Goal: Task Accomplishment & Management: Use online tool/utility

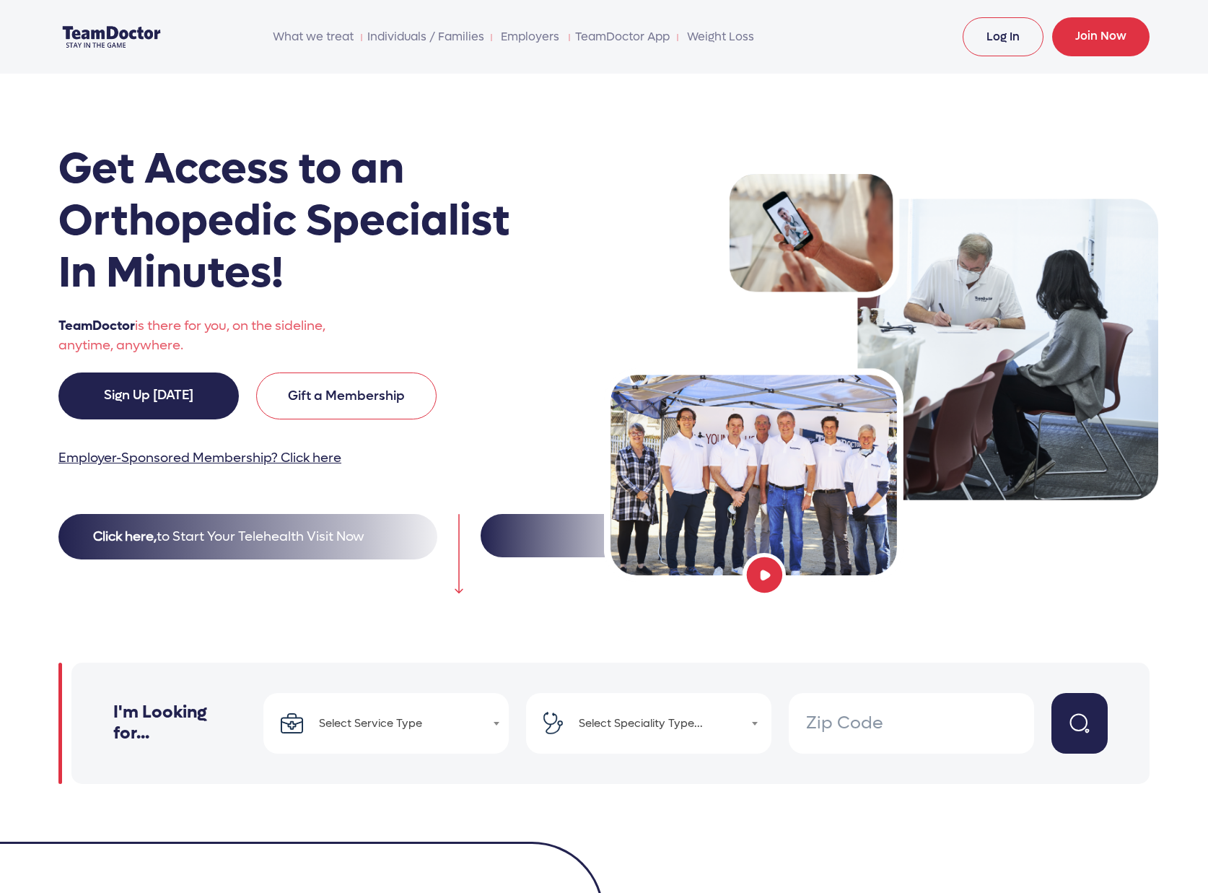
click at [1010, 43] on link "Log In" at bounding box center [1003, 36] width 81 height 39
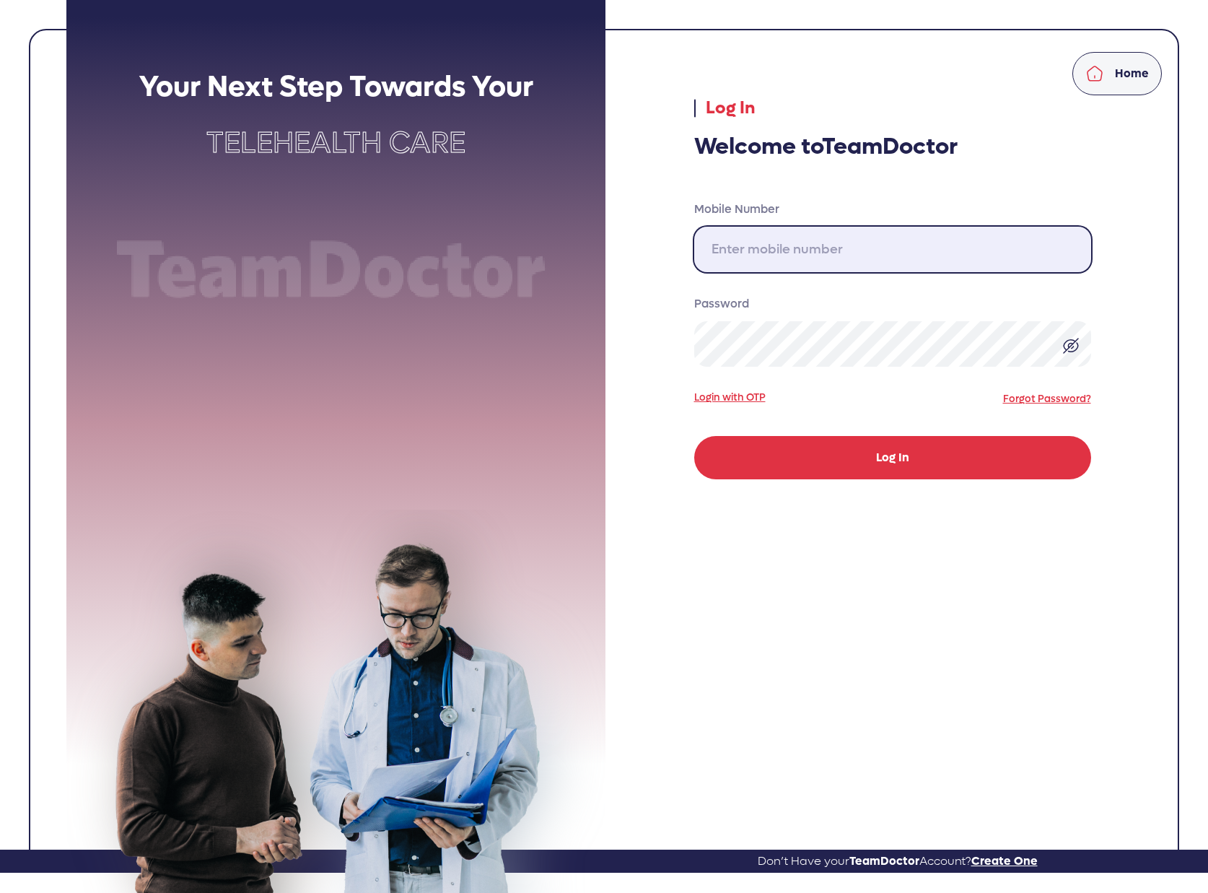
type input "917-456-7774"
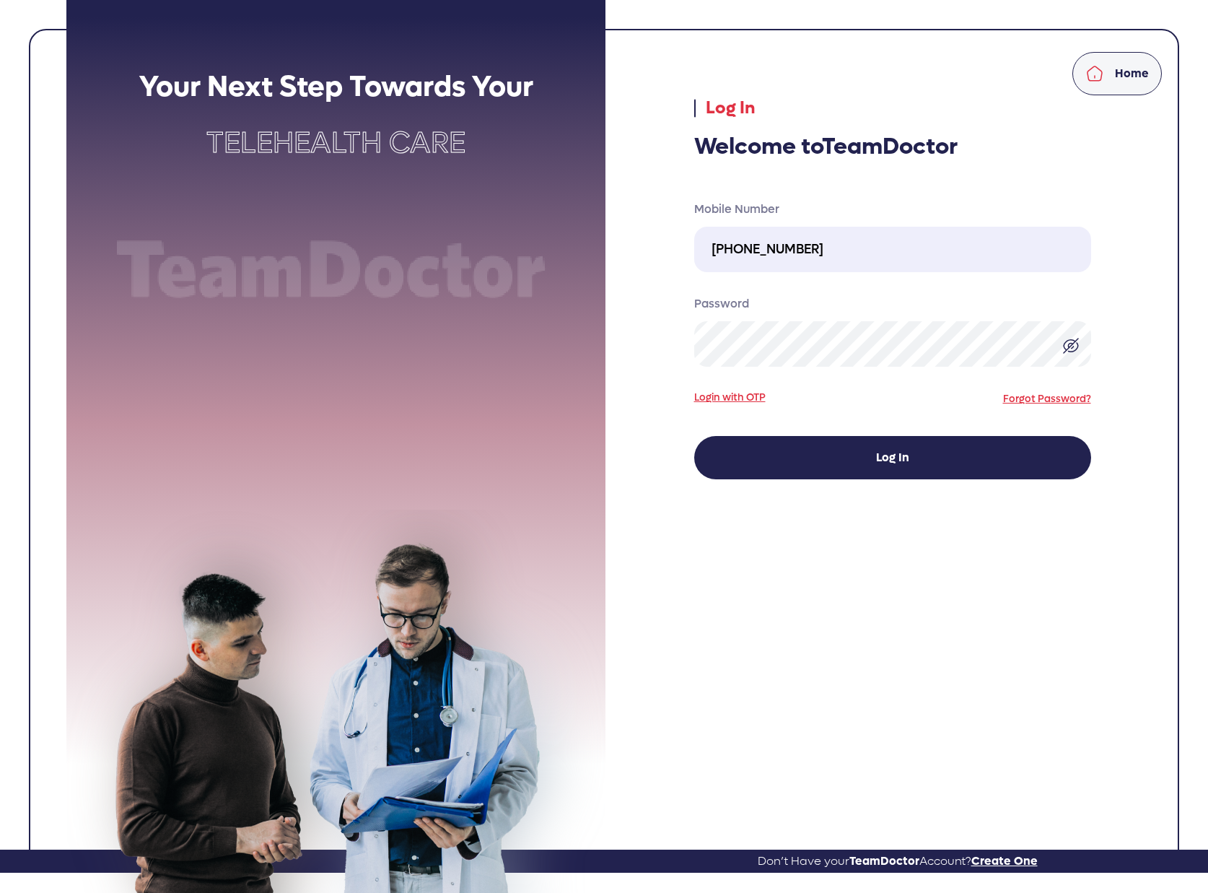
click at [790, 450] on button "Log In" at bounding box center [892, 457] width 397 height 43
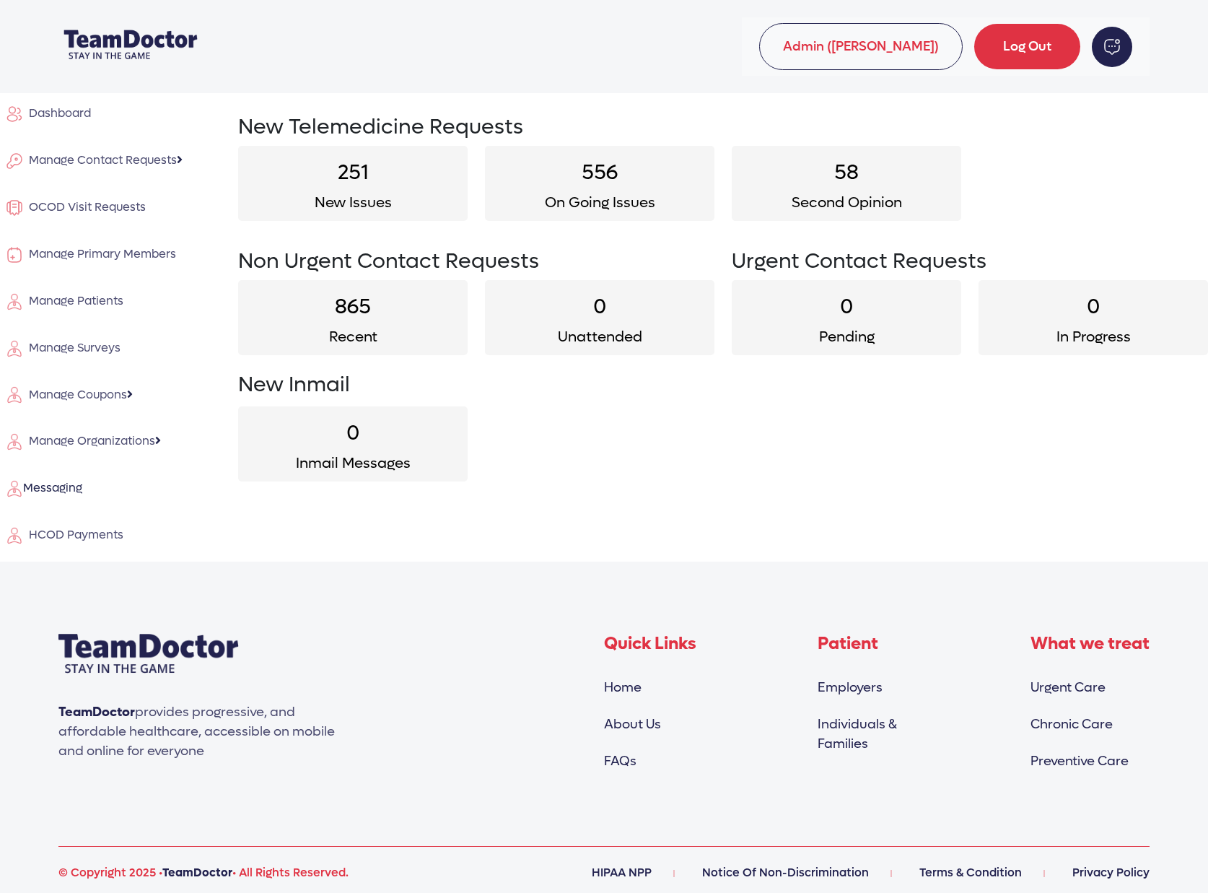
click at [82, 531] on span "HCOD Payments" at bounding box center [73, 534] width 100 height 15
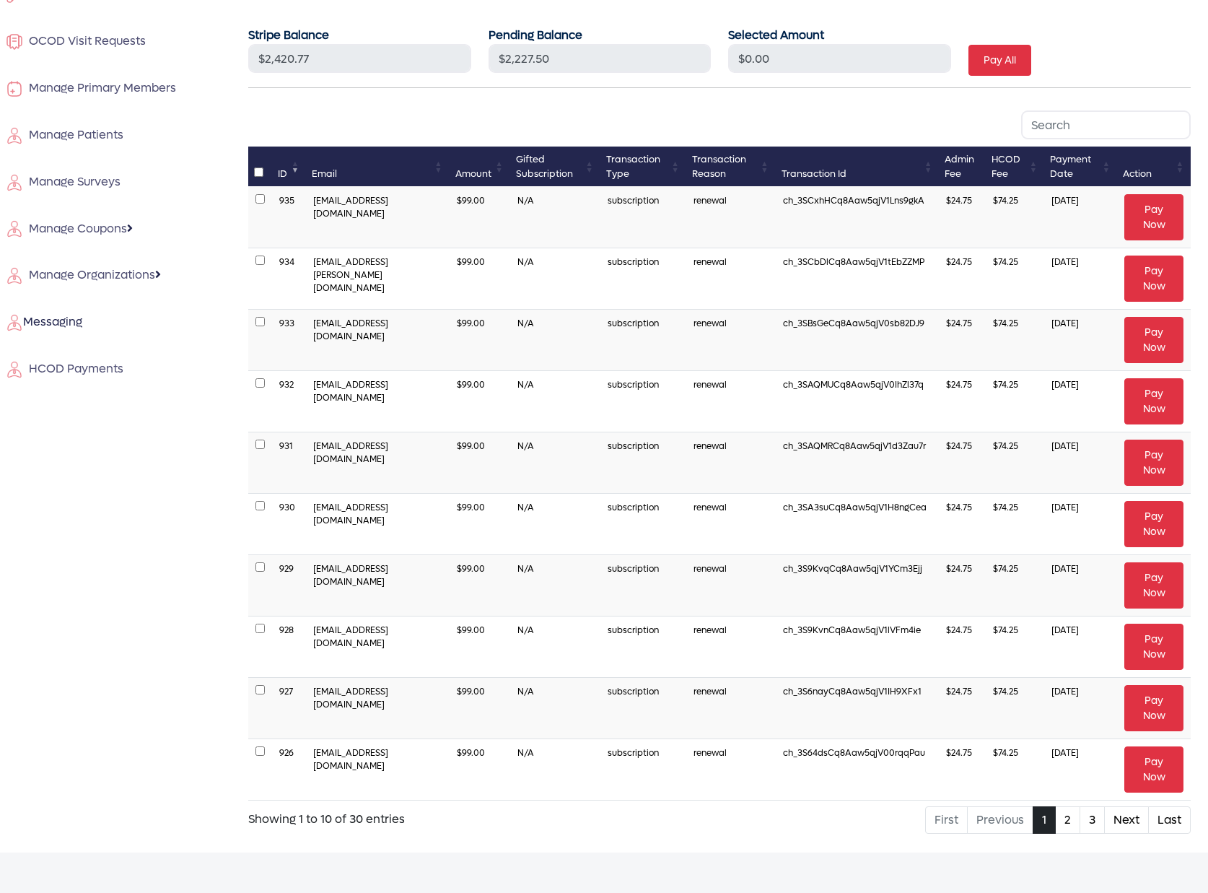
scroll to position [175, 0]
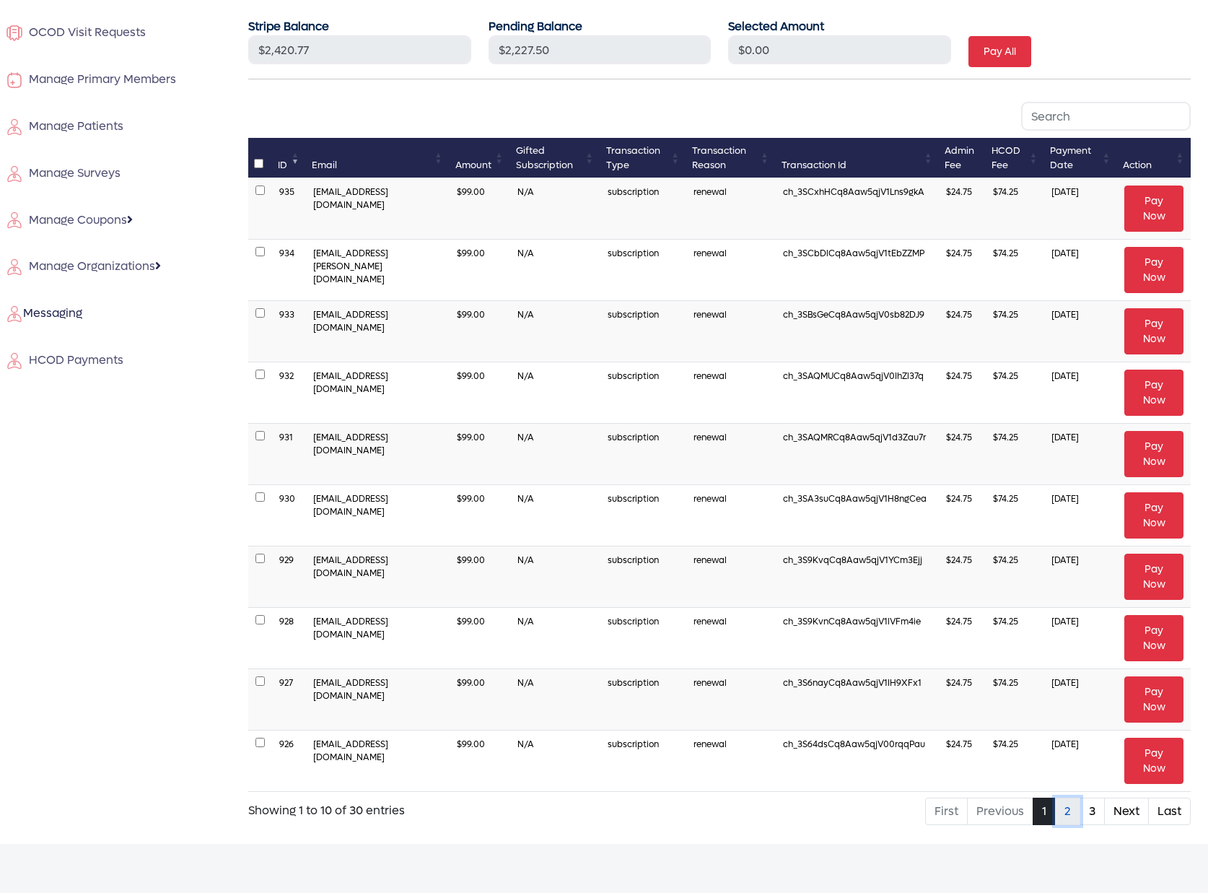
click at [1067, 813] on link "2" at bounding box center [1067, 811] width 25 height 27
click at [1091, 813] on link "3" at bounding box center [1092, 811] width 25 height 27
click at [259, 741] on input "checkbox" at bounding box center [260, 742] width 9 height 9
checkbox input "true"
type input "$74.25"
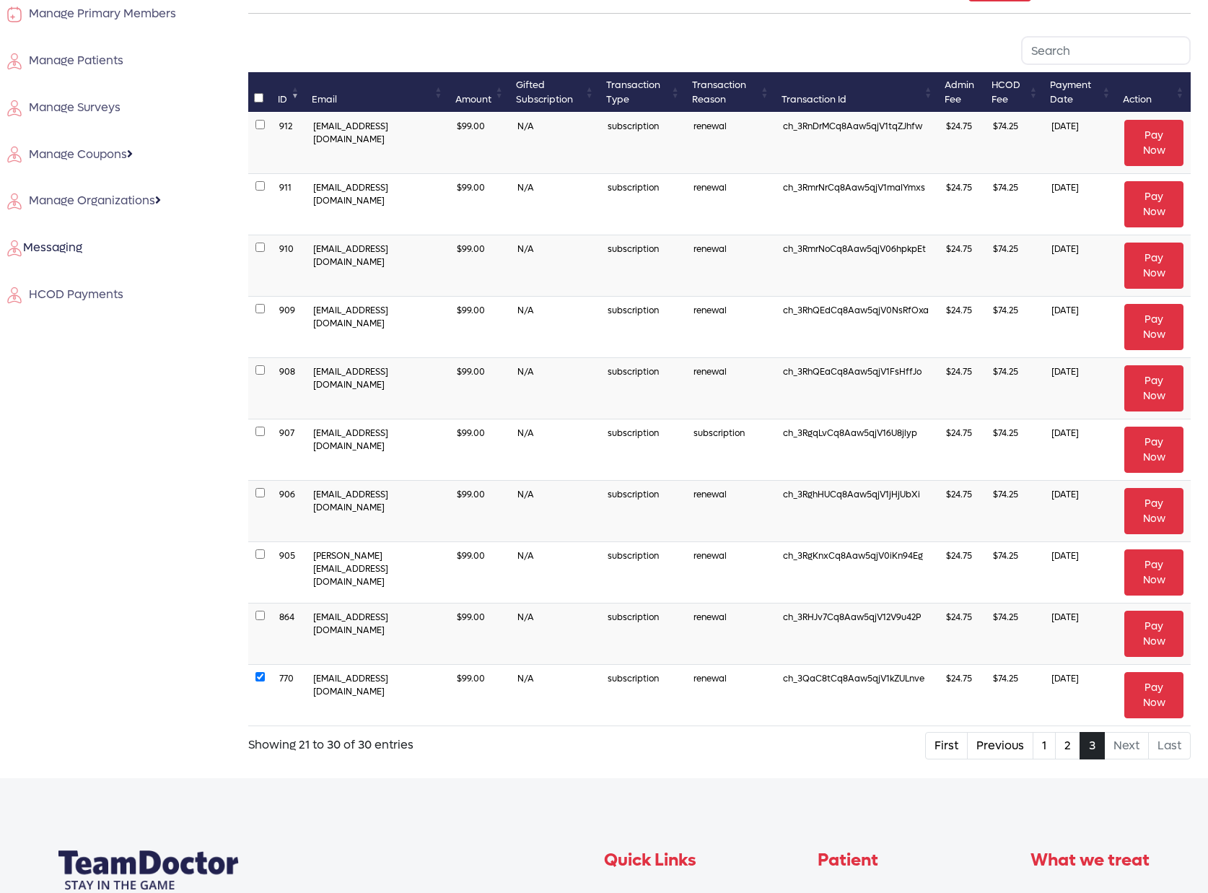
scroll to position [277, 0]
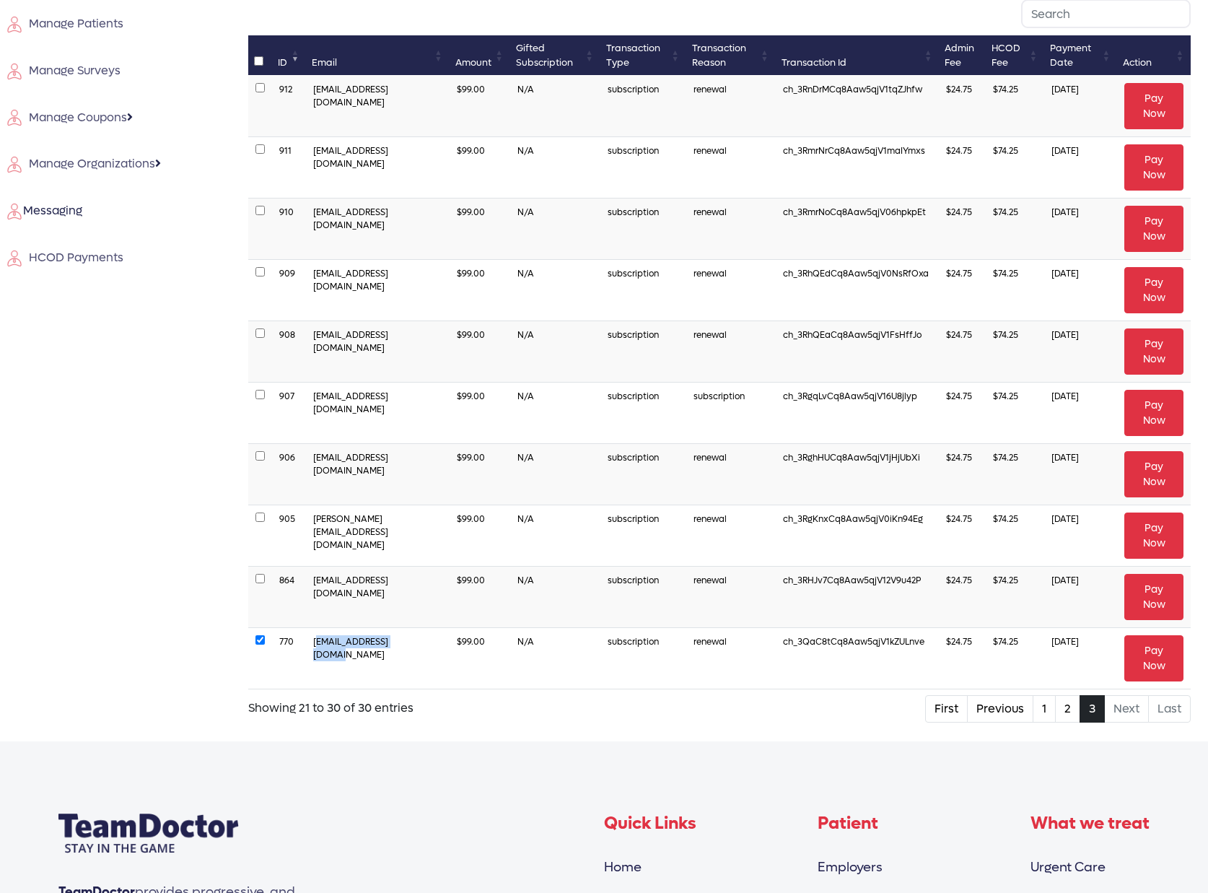
drag, startPoint x: 414, startPoint y: 639, endPoint x: 307, endPoint y: 638, distance: 106.8
click at [307, 638] on td "ray+20@articflex.com" at bounding box center [378, 658] width 144 height 61
copy td "ray+20@articflex.com"
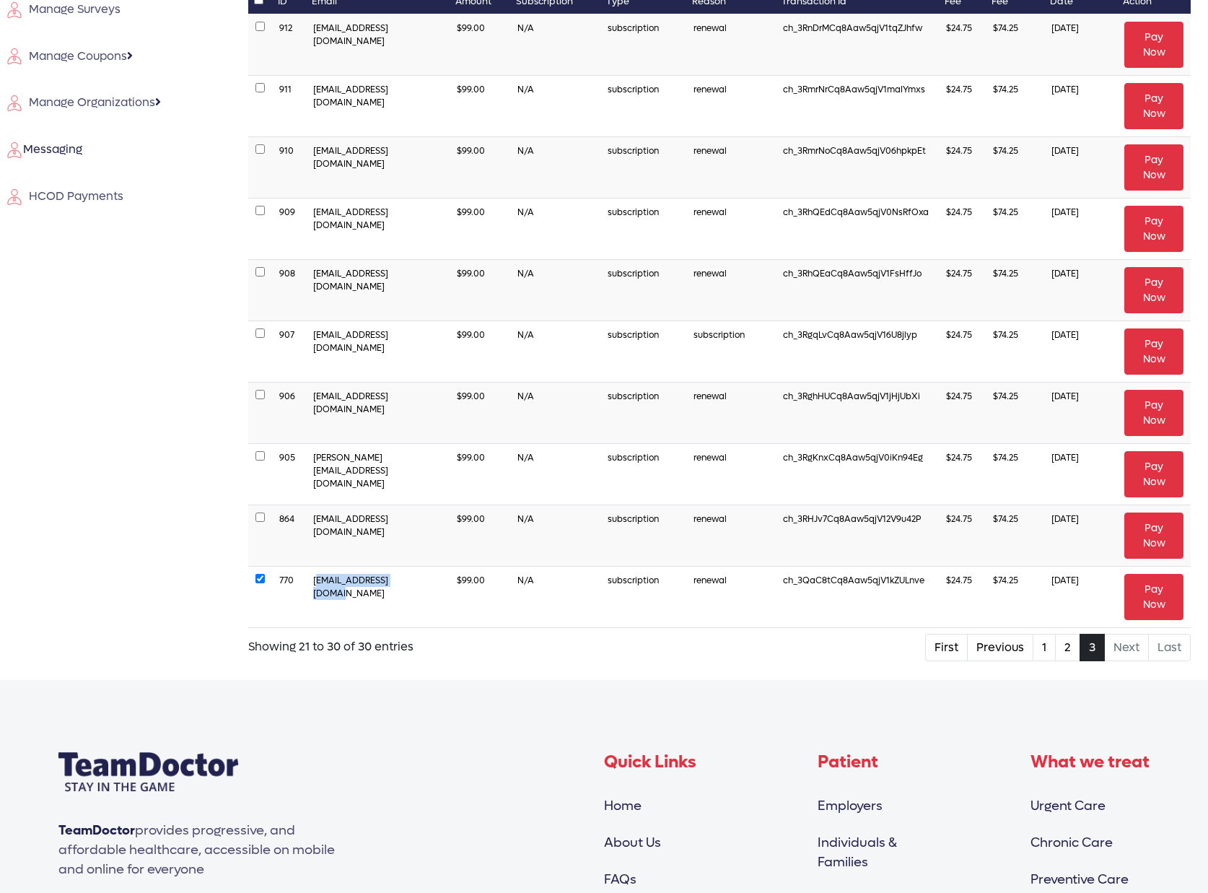
scroll to position [344, 0]
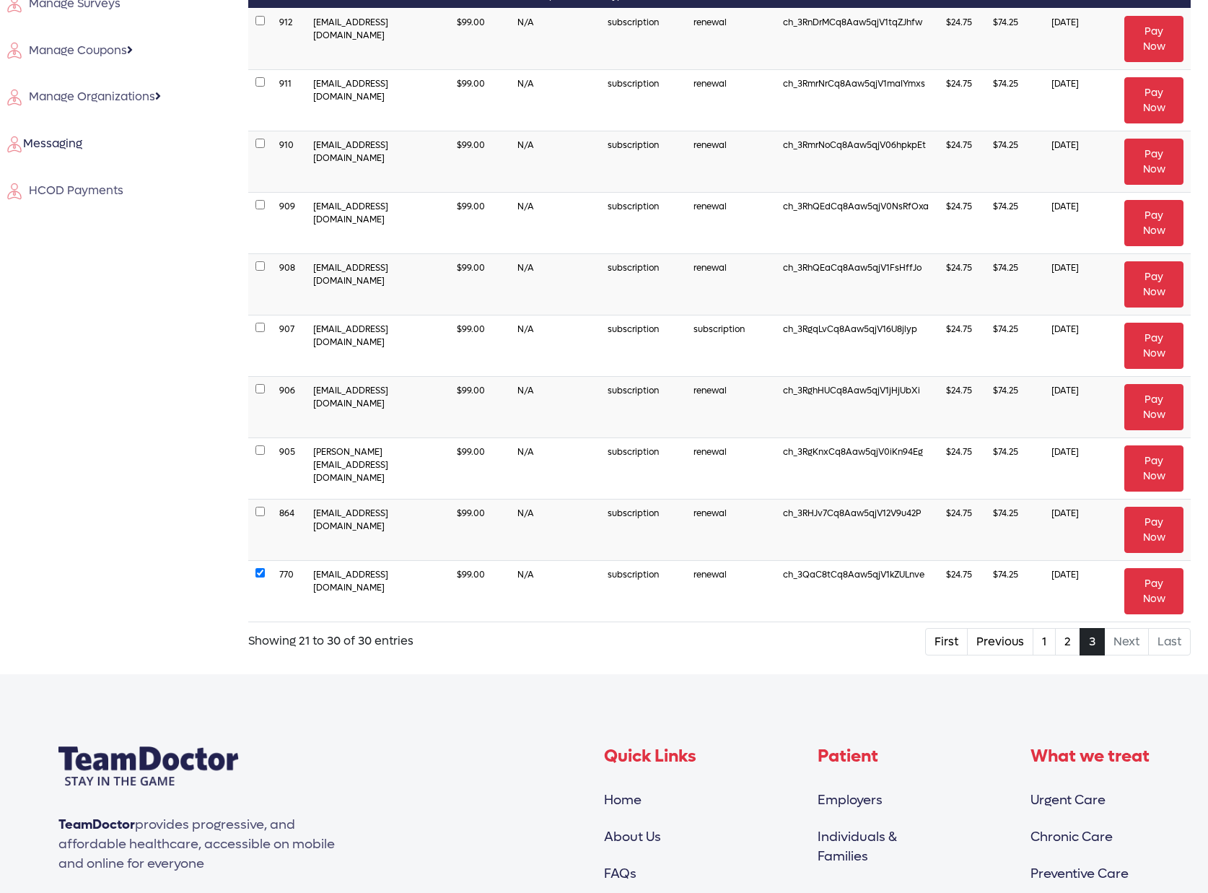
click at [703, 647] on div "Show 10 25 50 100 entries ID Email Amount Gifted Subscription Transaction Type …" at bounding box center [720, 294] width 960 height 725
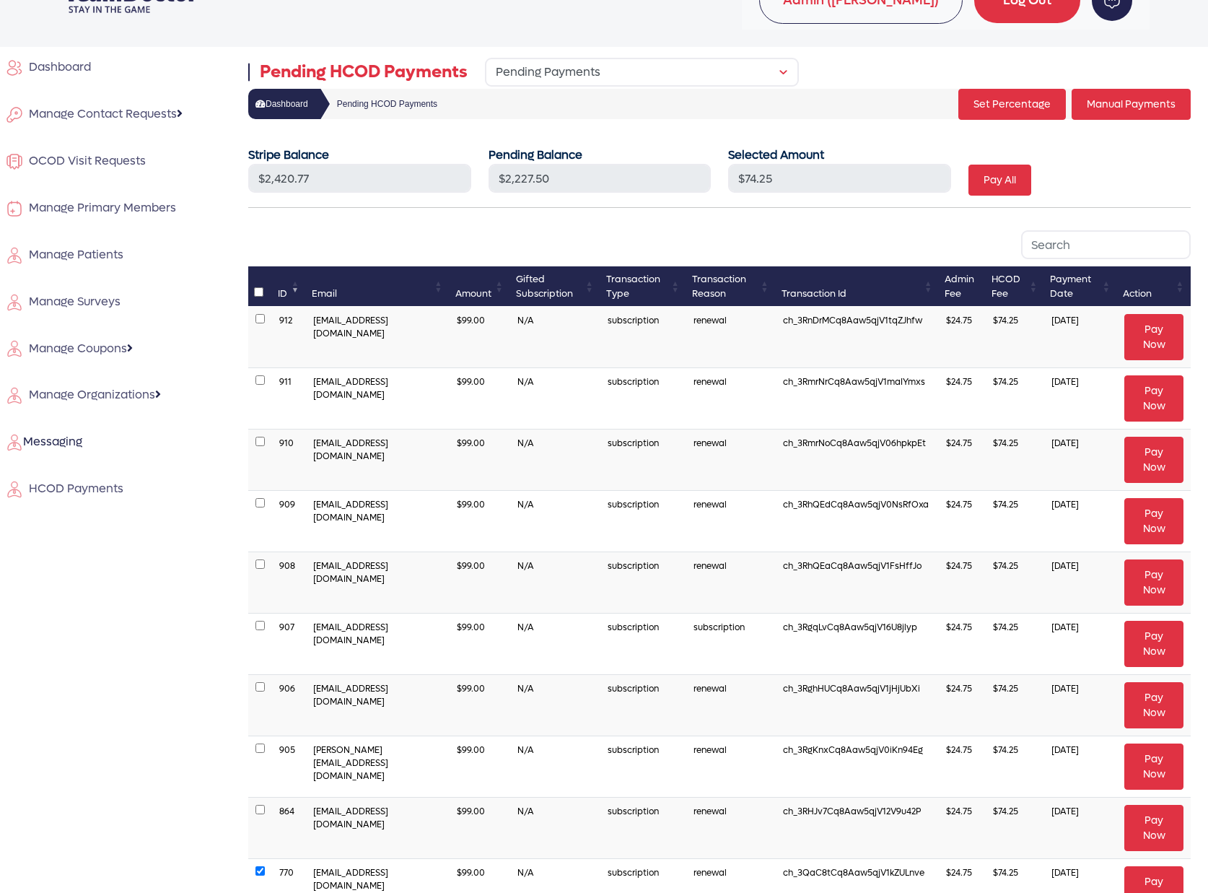
drag, startPoint x: 256, startPoint y: 284, endPoint x: 257, endPoint y: 292, distance: 8.0
click at [256, 285] on th at bounding box center [260, 286] width 24 height 40
click at [257, 291] on input "checkbox" at bounding box center [258, 291] width 9 height 9
checkbox input "true"
type input "$2,227.50"
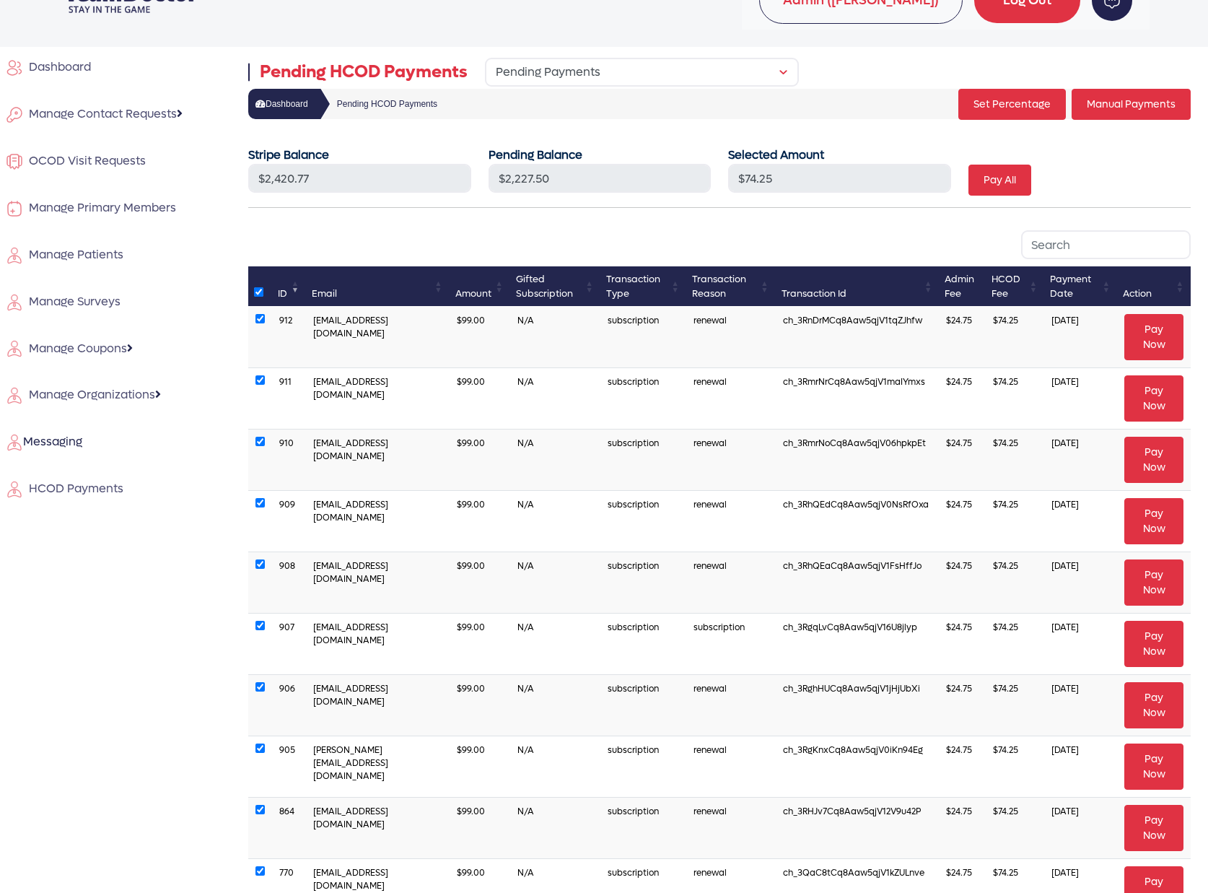
checkbox input "true"
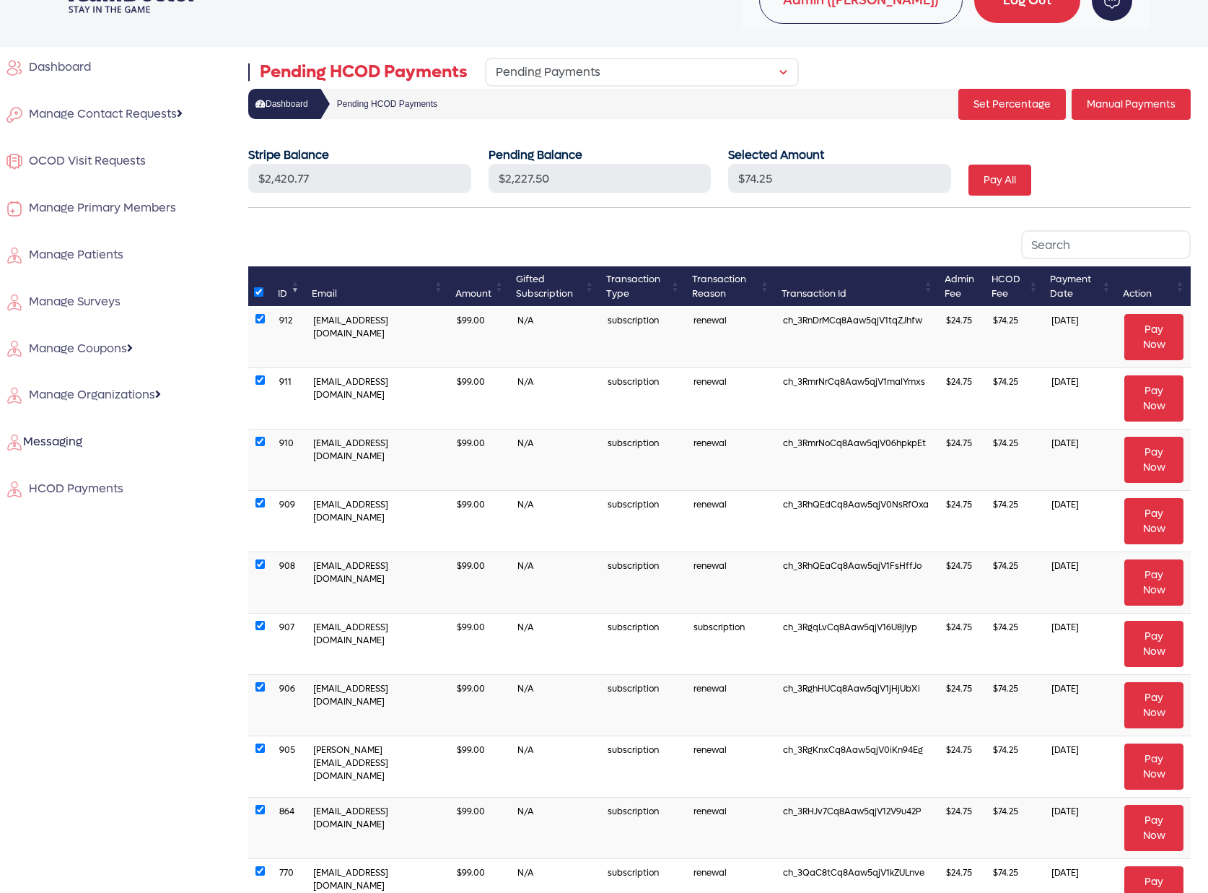
checkbox input "true"
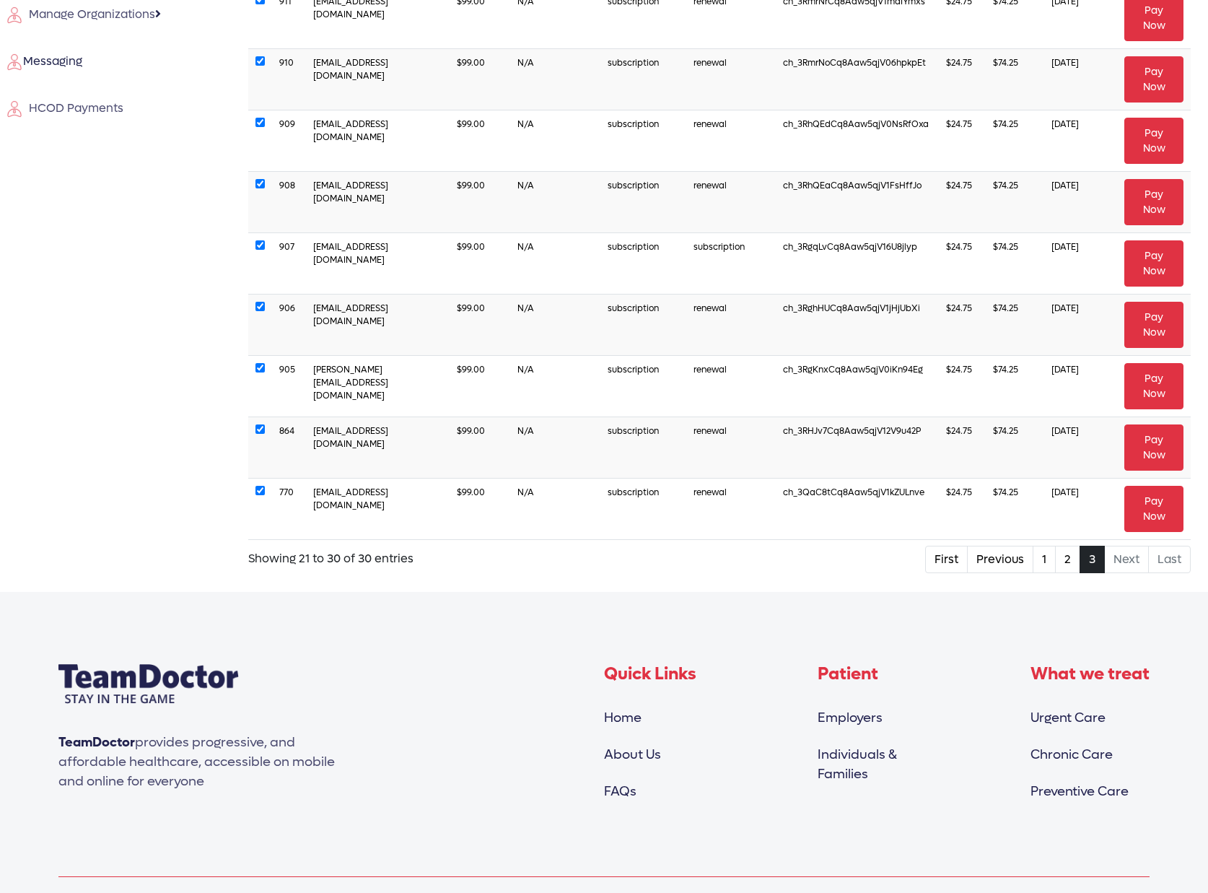
scroll to position [468, 0]
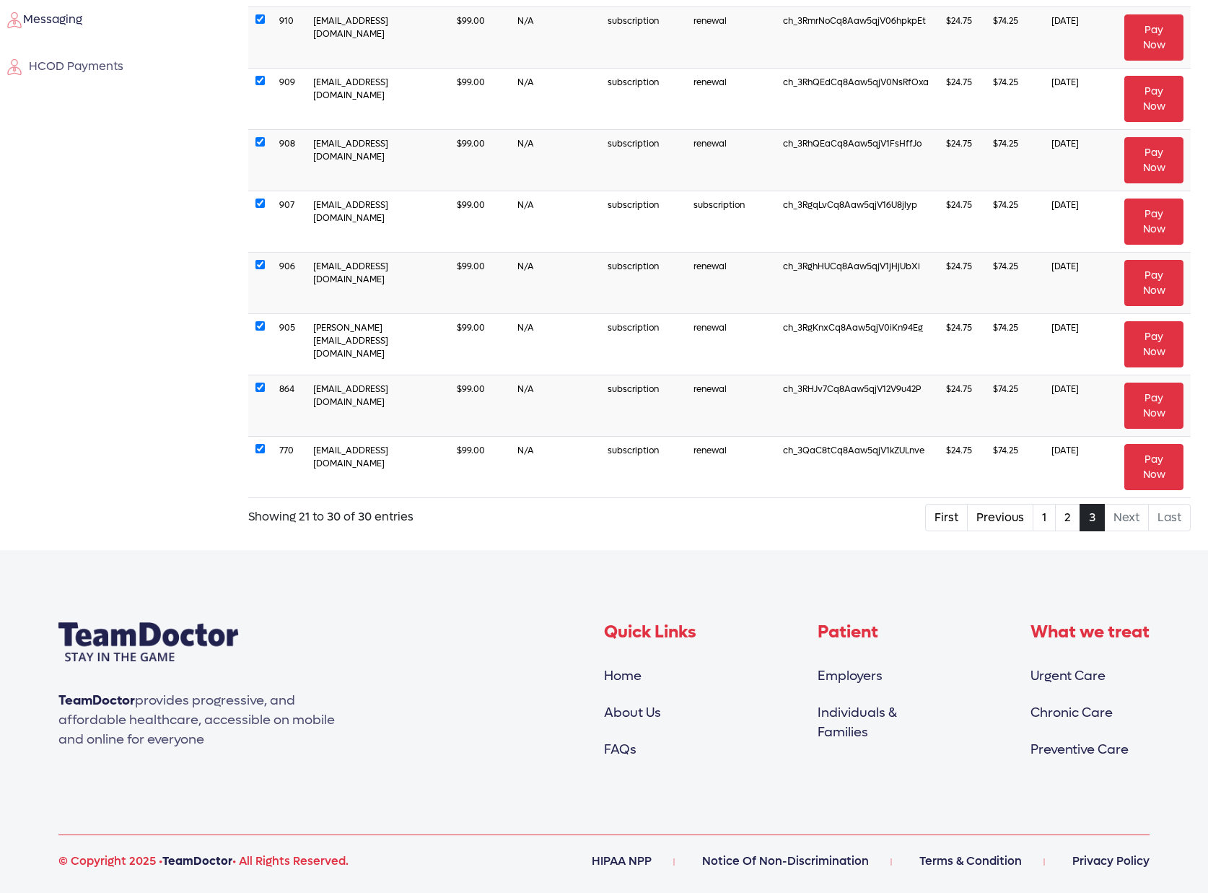
click at [258, 445] on input "checkbox" at bounding box center [260, 448] width 9 height 9
checkbox input "false"
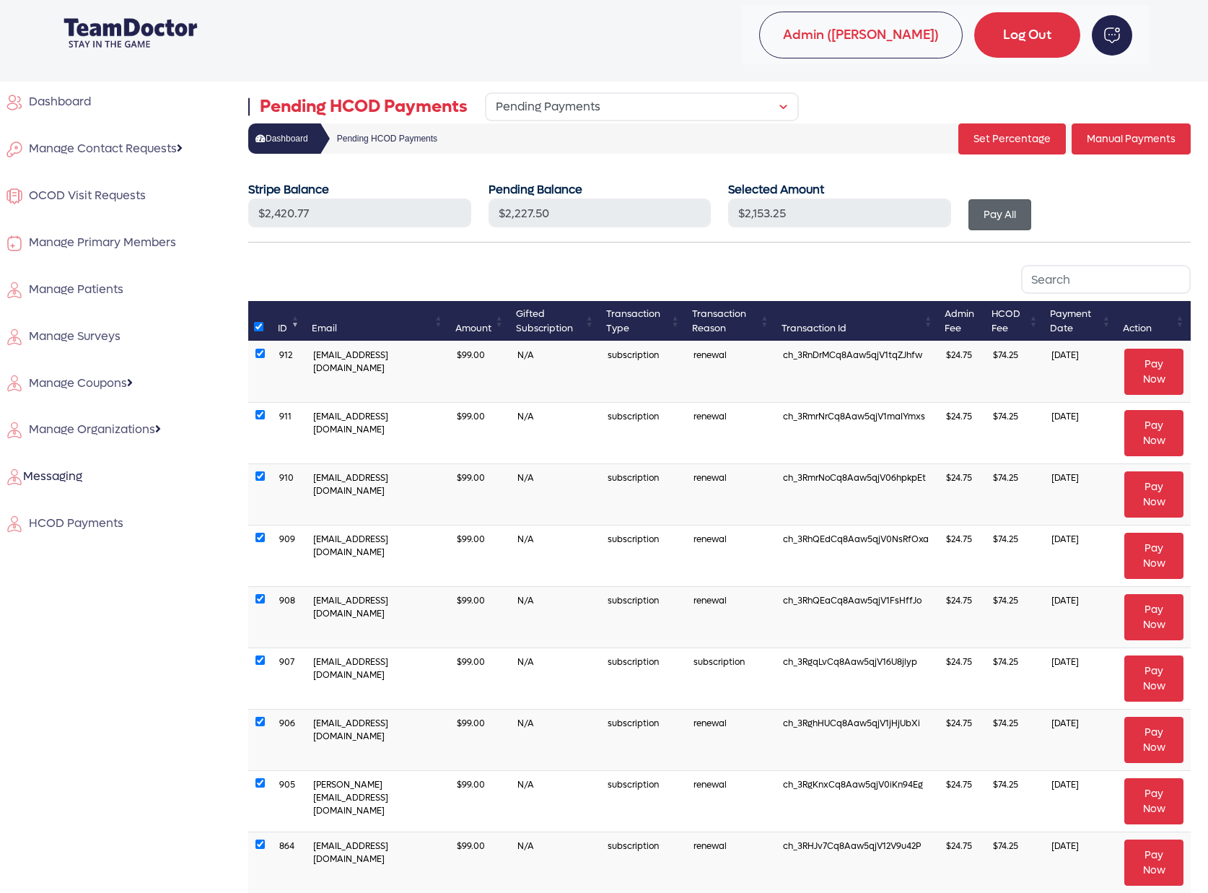
scroll to position [11, 0]
click at [999, 220] on button "Pay All" at bounding box center [1000, 215] width 63 height 31
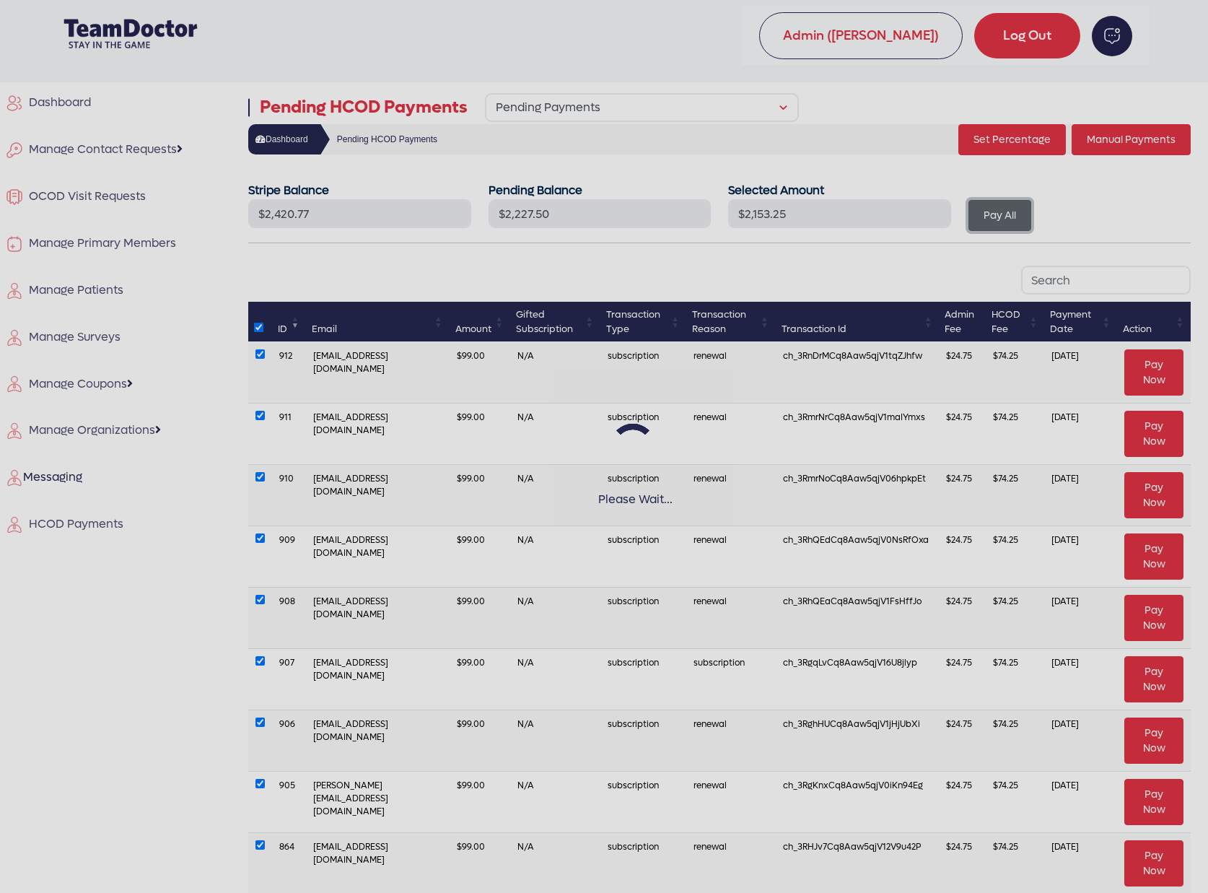
type input "$0.00"
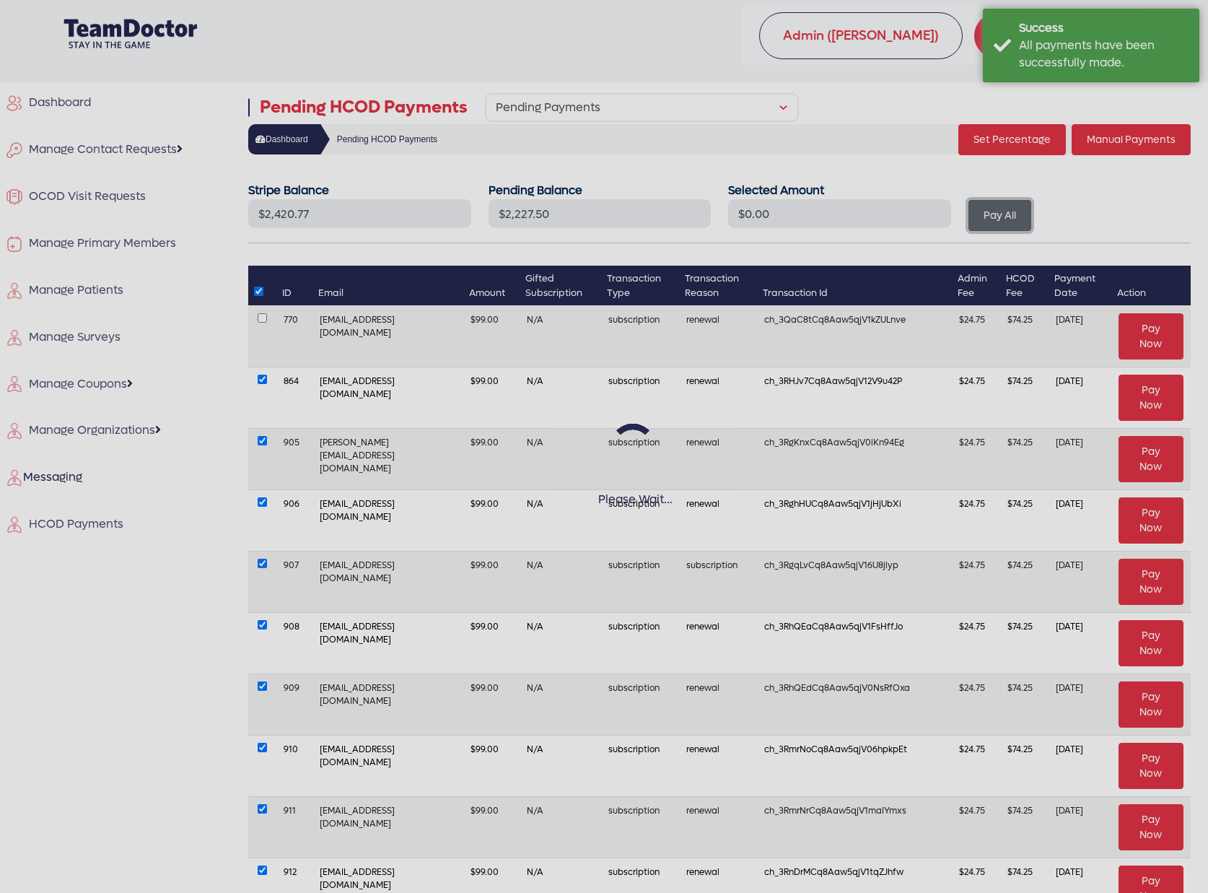
type input "$192.52"
type input "$74.25"
